Goal: Register for event/course

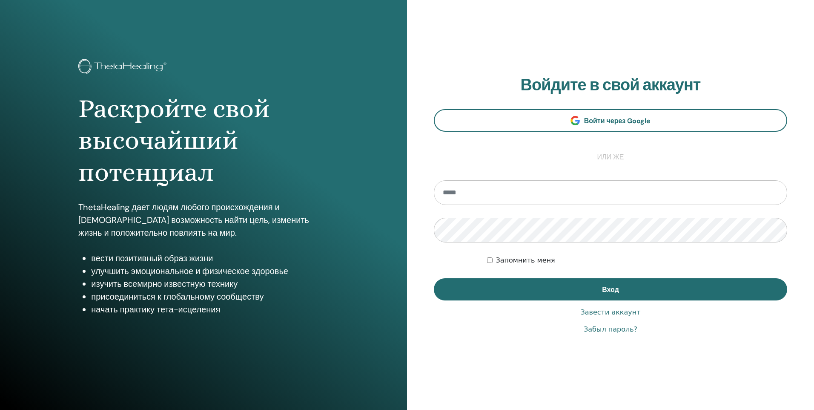
click at [486, 193] on input "email" at bounding box center [610, 192] width 353 height 25
type input "**********"
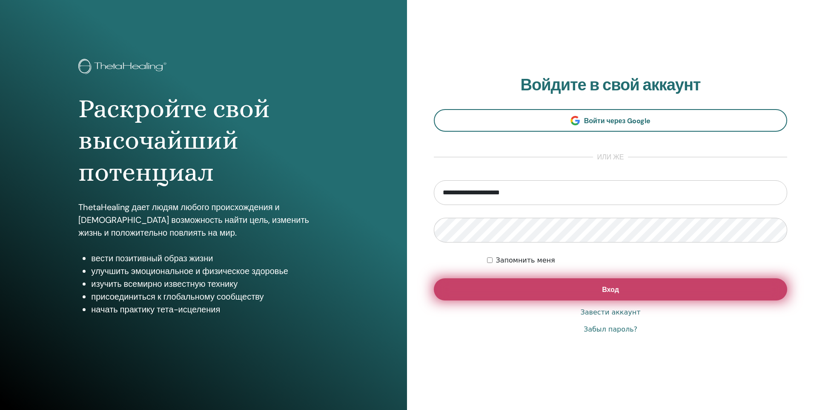
click at [614, 290] on span "Вход" at bounding box center [610, 289] width 17 height 9
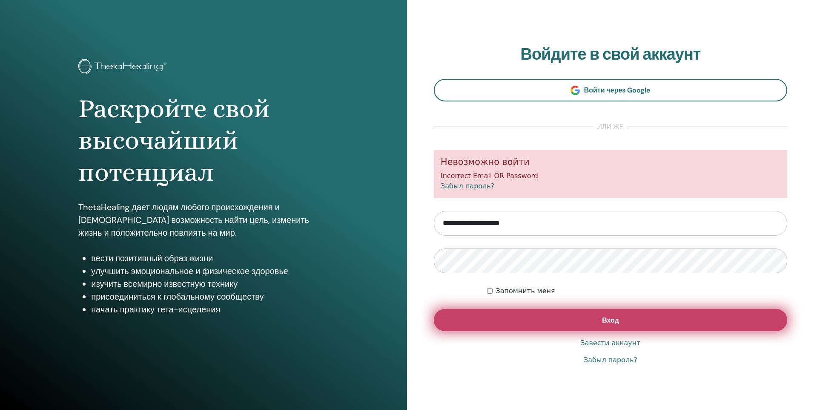
click at [550, 316] on button "Вход" at bounding box center [610, 320] width 353 height 22
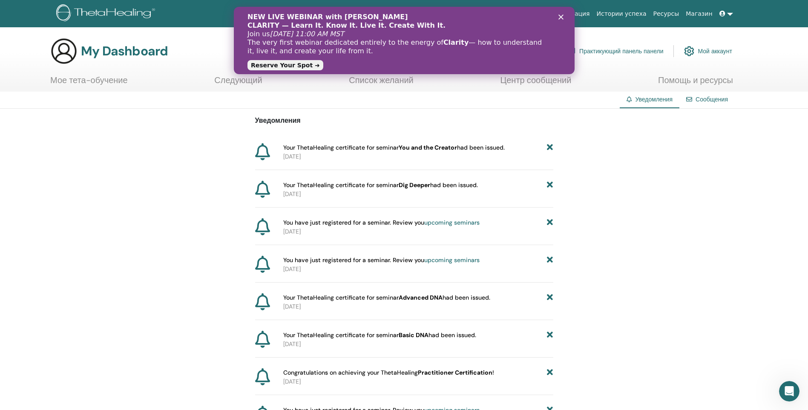
click at [565, 16] on div "Закрыть" at bounding box center [562, 16] width 9 height 5
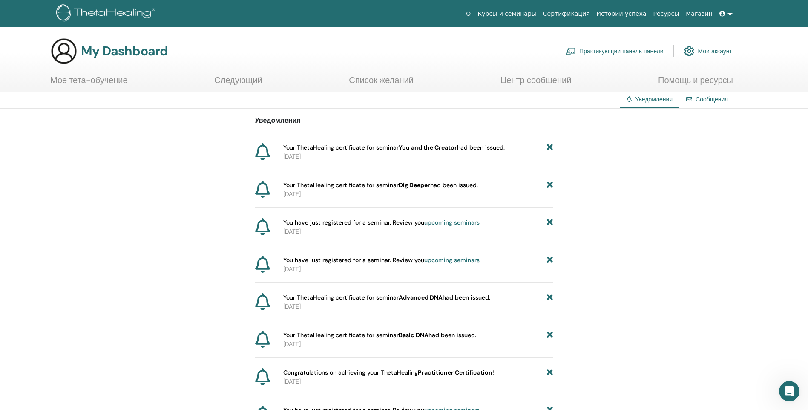
click at [536, 14] on link "Курсы и семинары" at bounding box center [507, 14] width 66 height 16
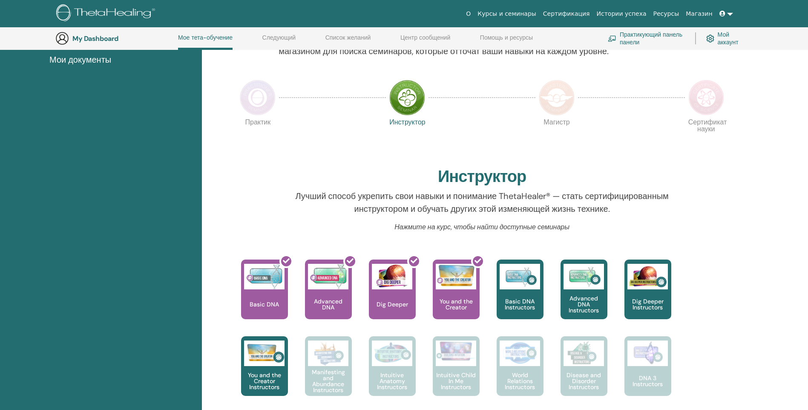
scroll to position [108, 0]
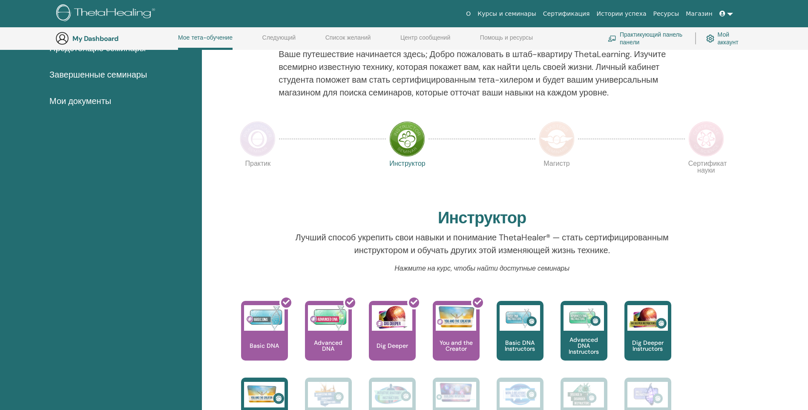
click at [256, 138] on img at bounding box center [258, 139] width 36 height 36
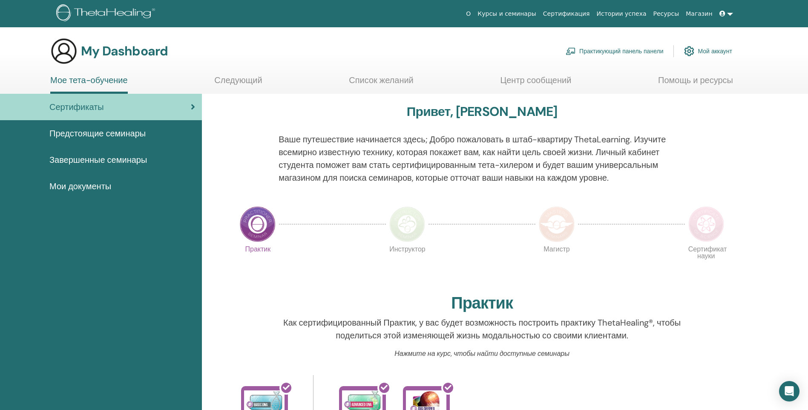
click at [564, 224] on img at bounding box center [557, 224] width 36 height 36
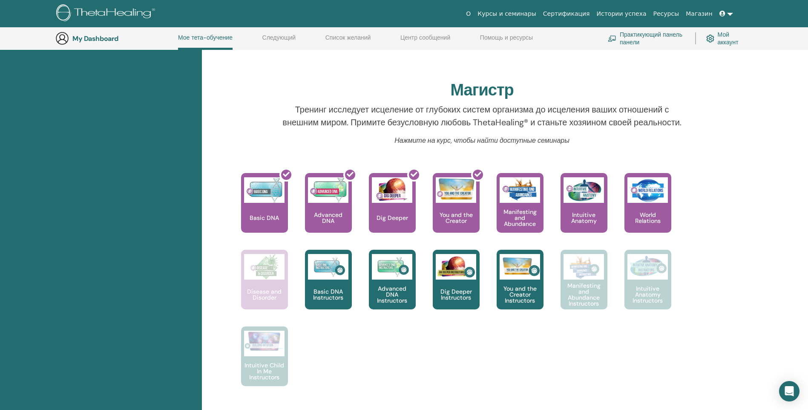
scroll to position [108, 0]
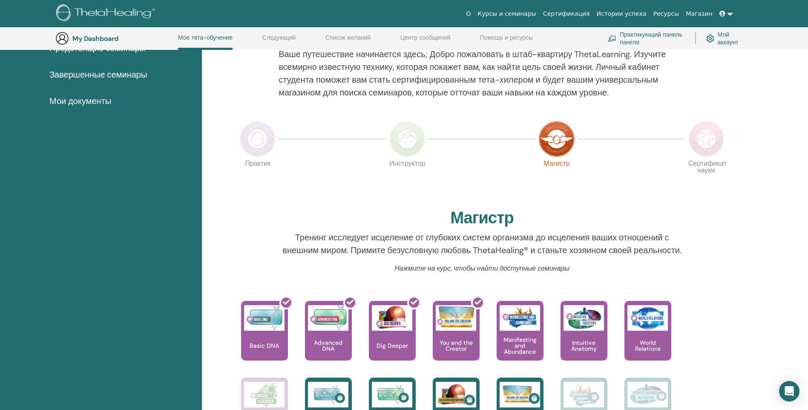
click at [709, 141] on img at bounding box center [706, 139] width 36 height 36
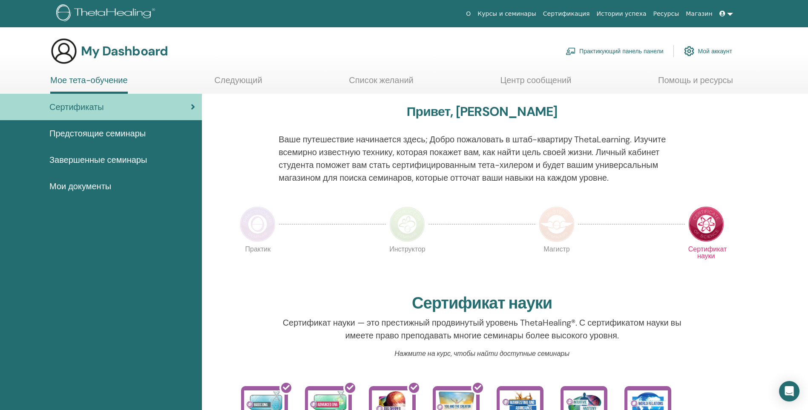
click at [135, 160] on span "Завершенные семинары" at bounding box center [98, 159] width 98 height 13
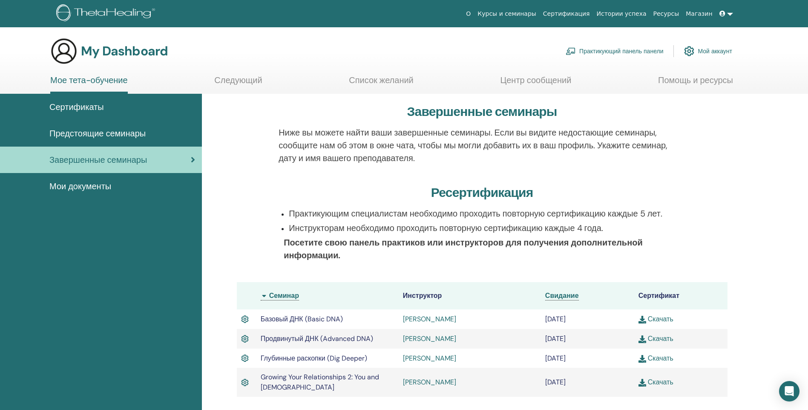
click at [94, 128] on span "Предстоящие семинары" at bounding box center [97, 133] width 96 height 13
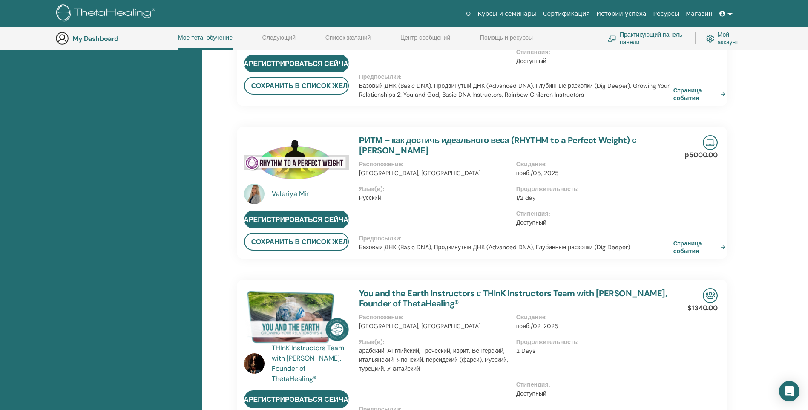
scroll to position [278, 0]
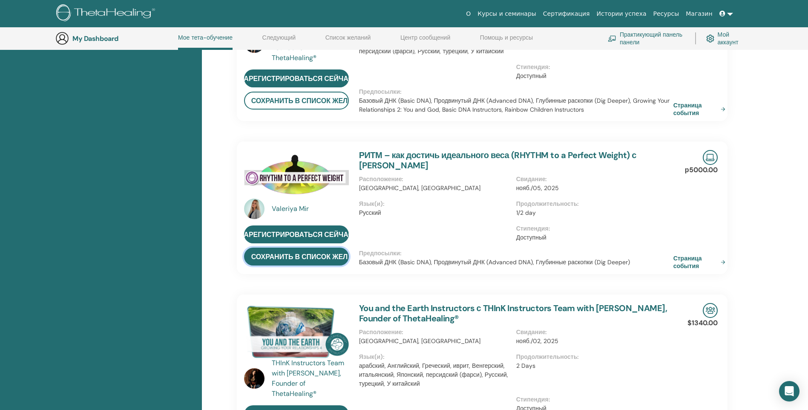
click at [313, 256] on button "Сохранить в список желаний" at bounding box center [296, 256] width 105 height 18
click at [714, 156] on img at bounding box center [710, 157] width 15 height 15
click at [719, 259] on link "Страница события" at bounding box center [702, 261] width 55 height 15
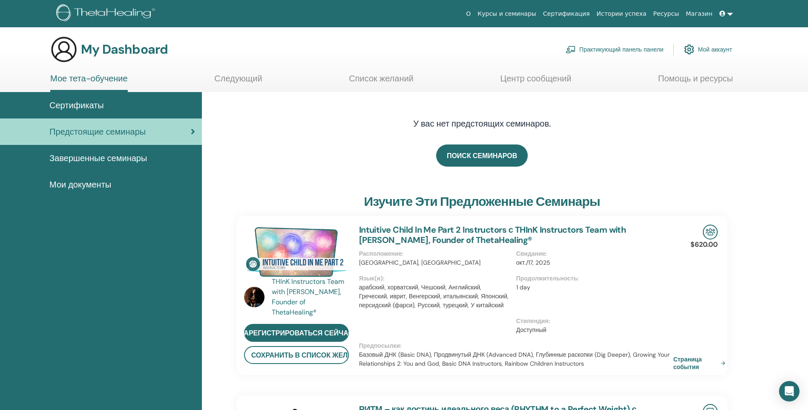
scroll to position [0, 0]
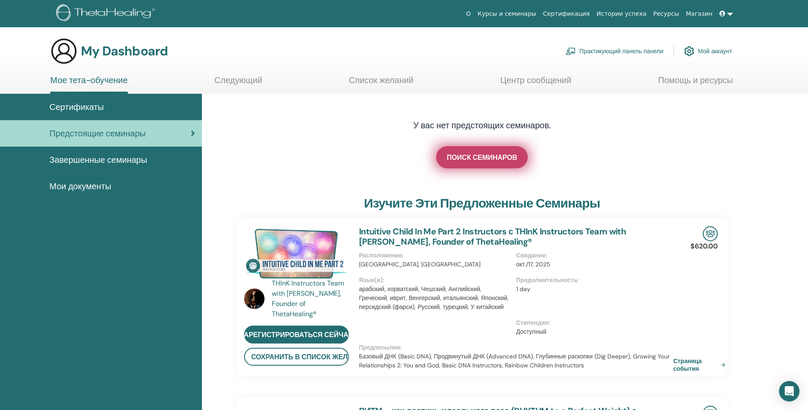
click at [477, 158] on span "ПОИСК СЕМИНАРОВ" at bounding box center [482, 157] width 70 height 9
